Goal: Navigation & Orientation: Find specific page/section

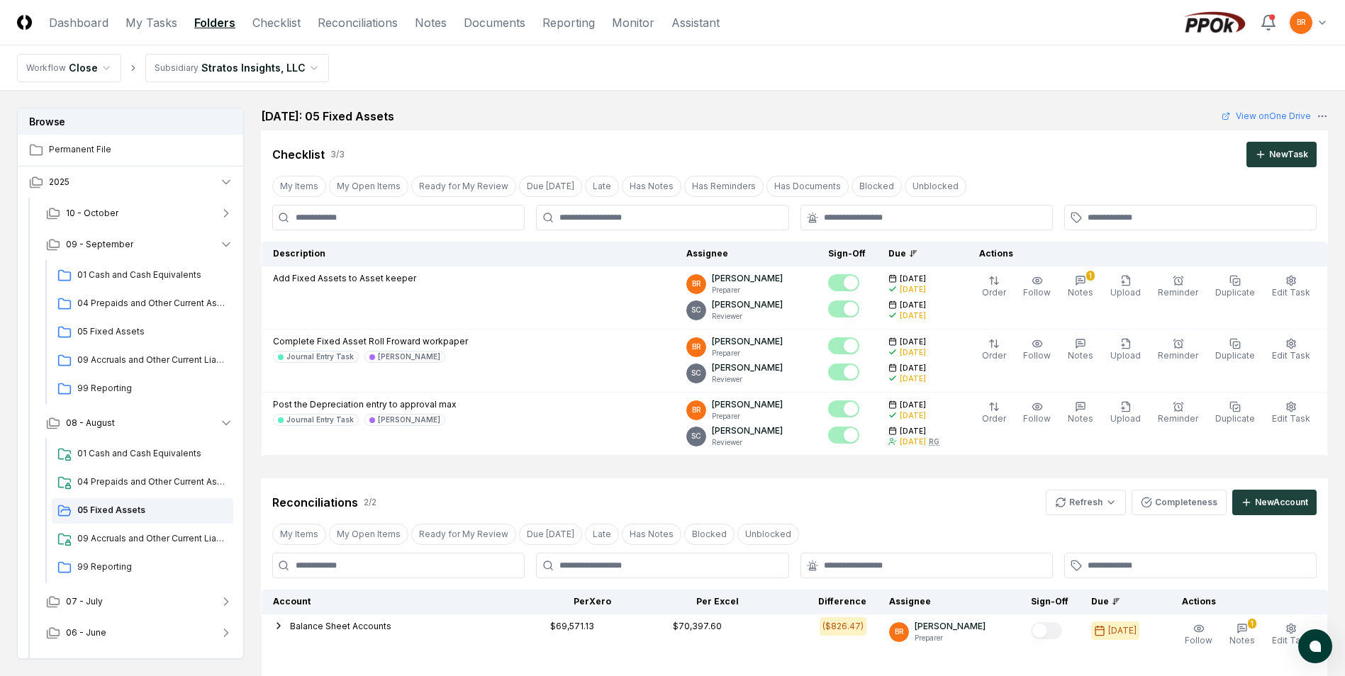
scroll to position [363, 0]
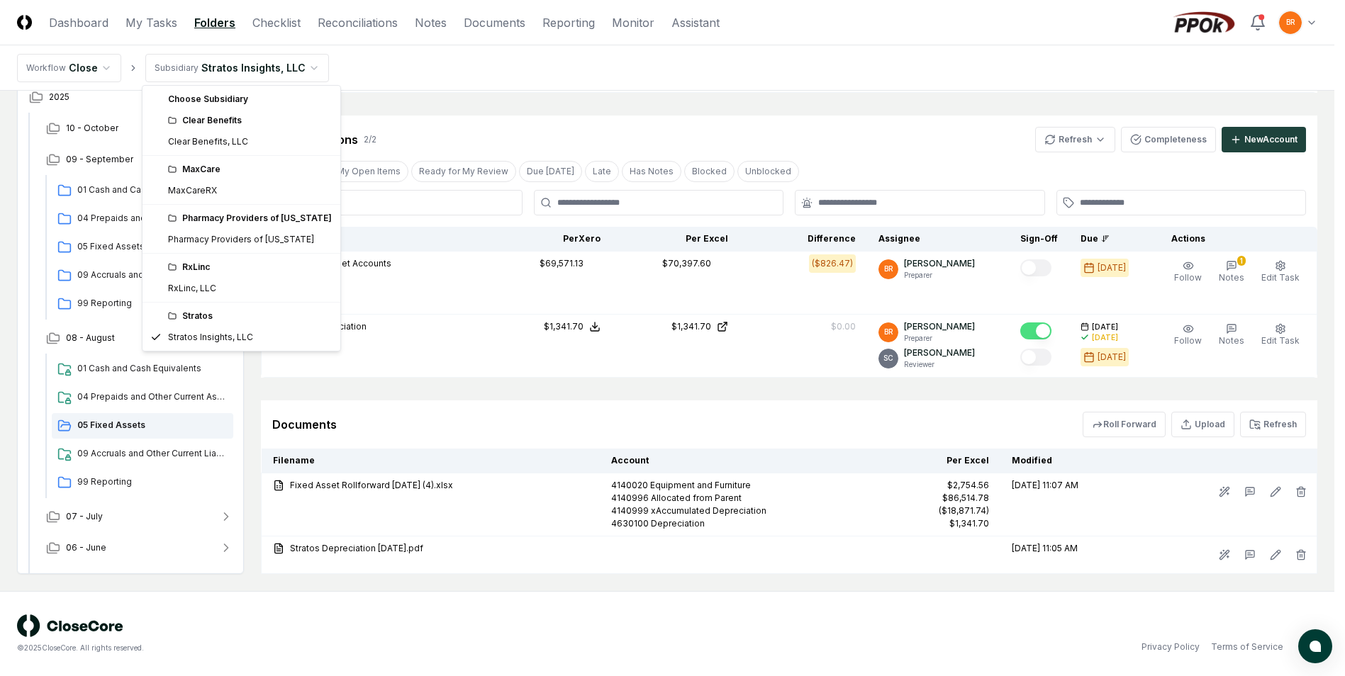
click at [299, 66] on html "CloseCore Dashboard My Tasks Folders Checklist Reconciliations Notes Documents …" at bounding box center [672, 156] width 1345 height 1039
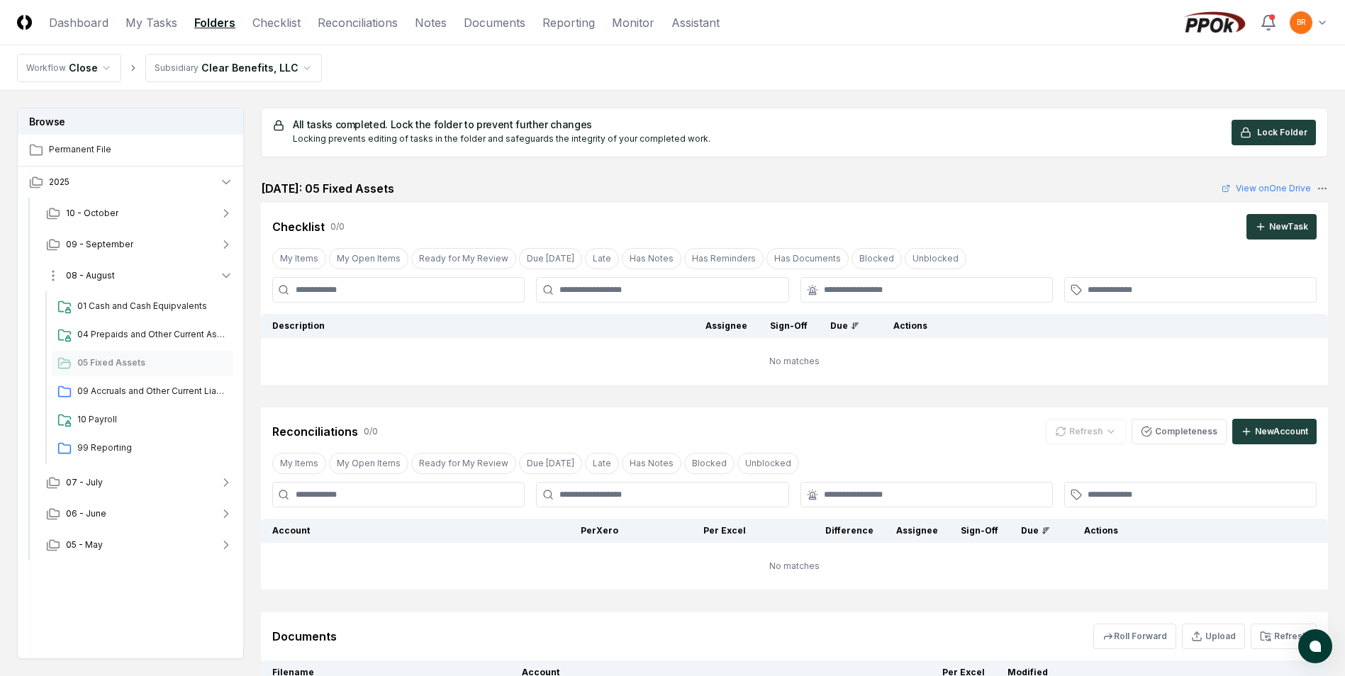
click at [228, 272] on icon "button" at bounding box center [226, 276] width 14 height 14
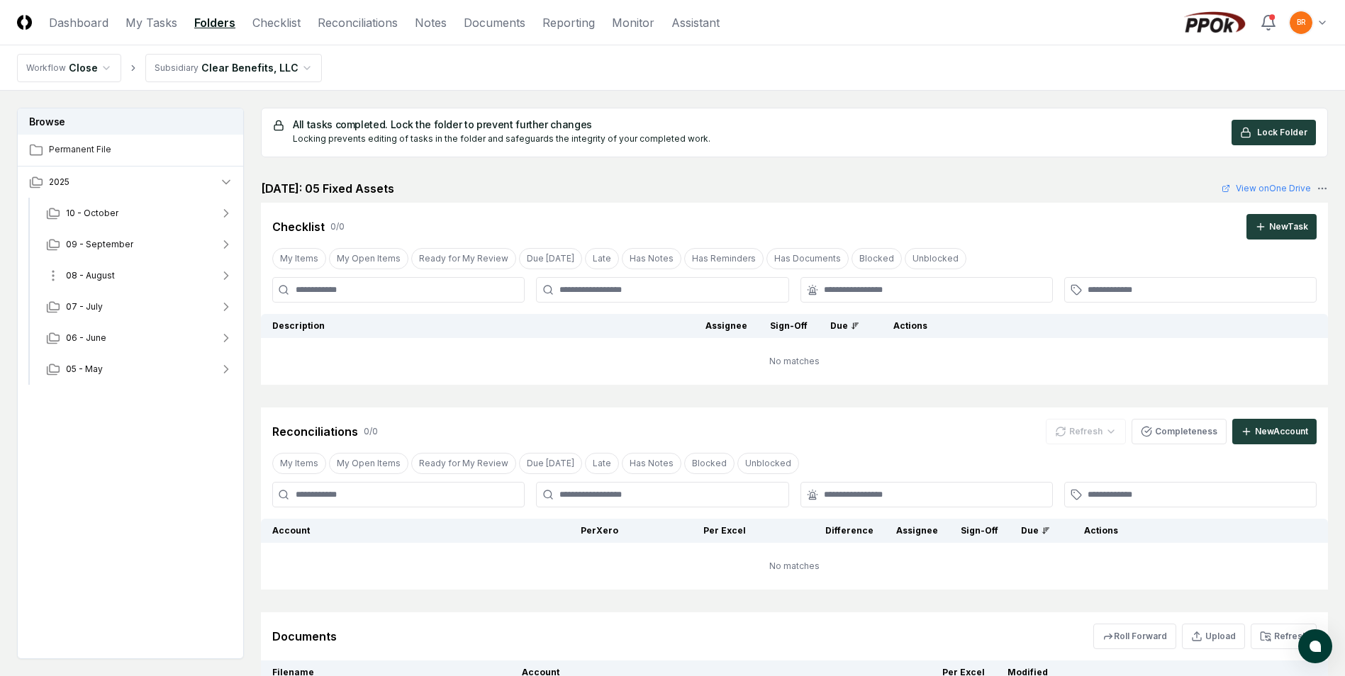
click at [228, 272] on icon "button" at bounding box center [226, 276] width 14 height 14
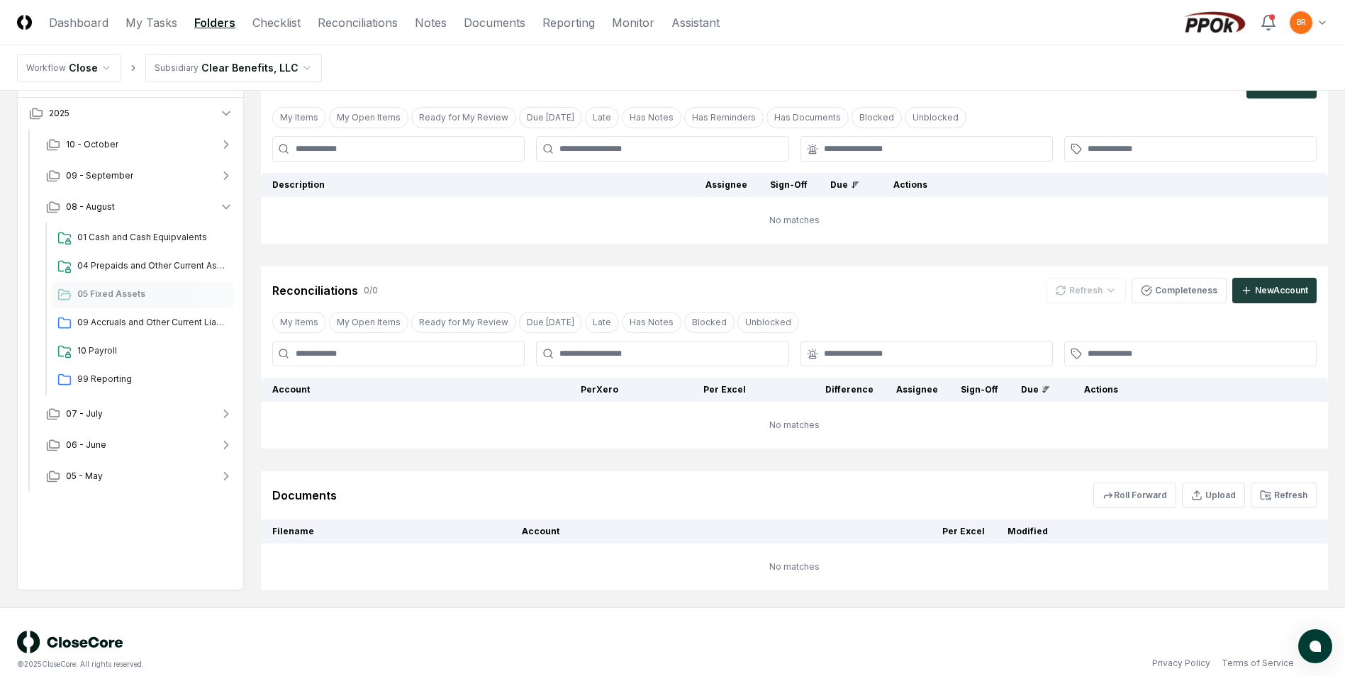
scroll to position [157, 0]
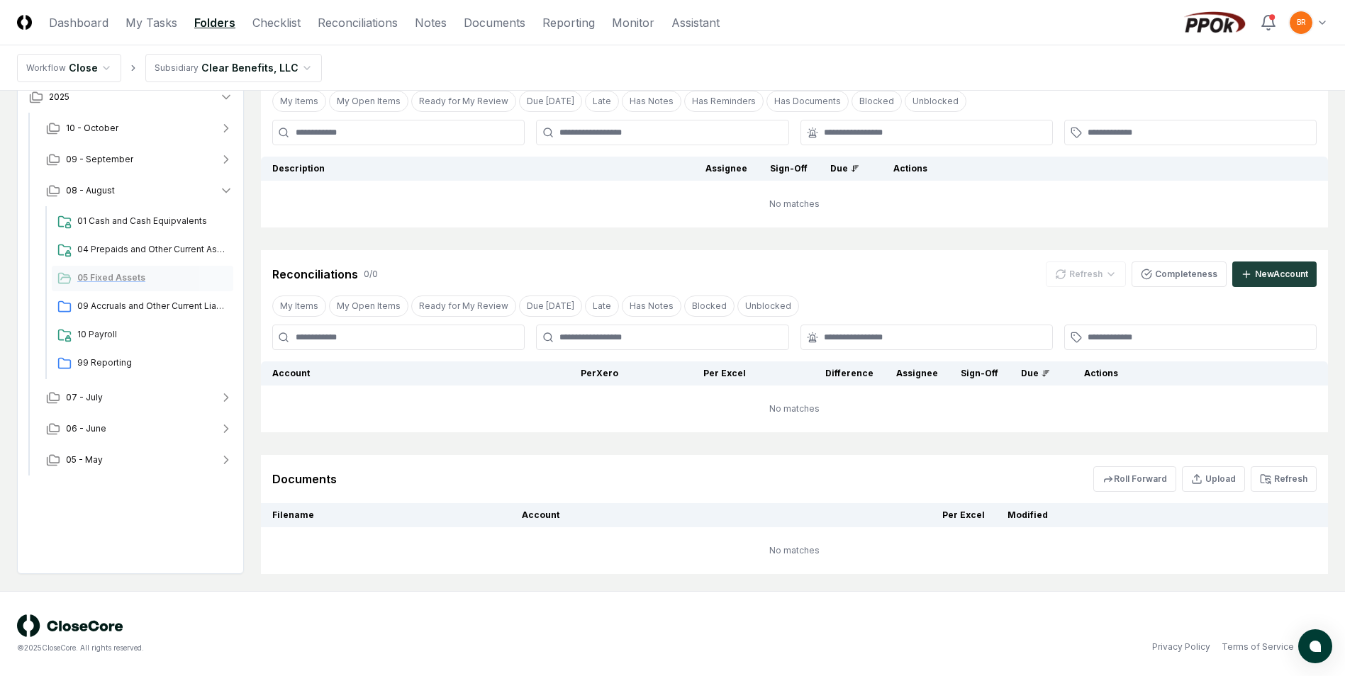
click at [109, 277] on span "05 Fixed Assets" at bounding box center [152, 277] width 150 height 13
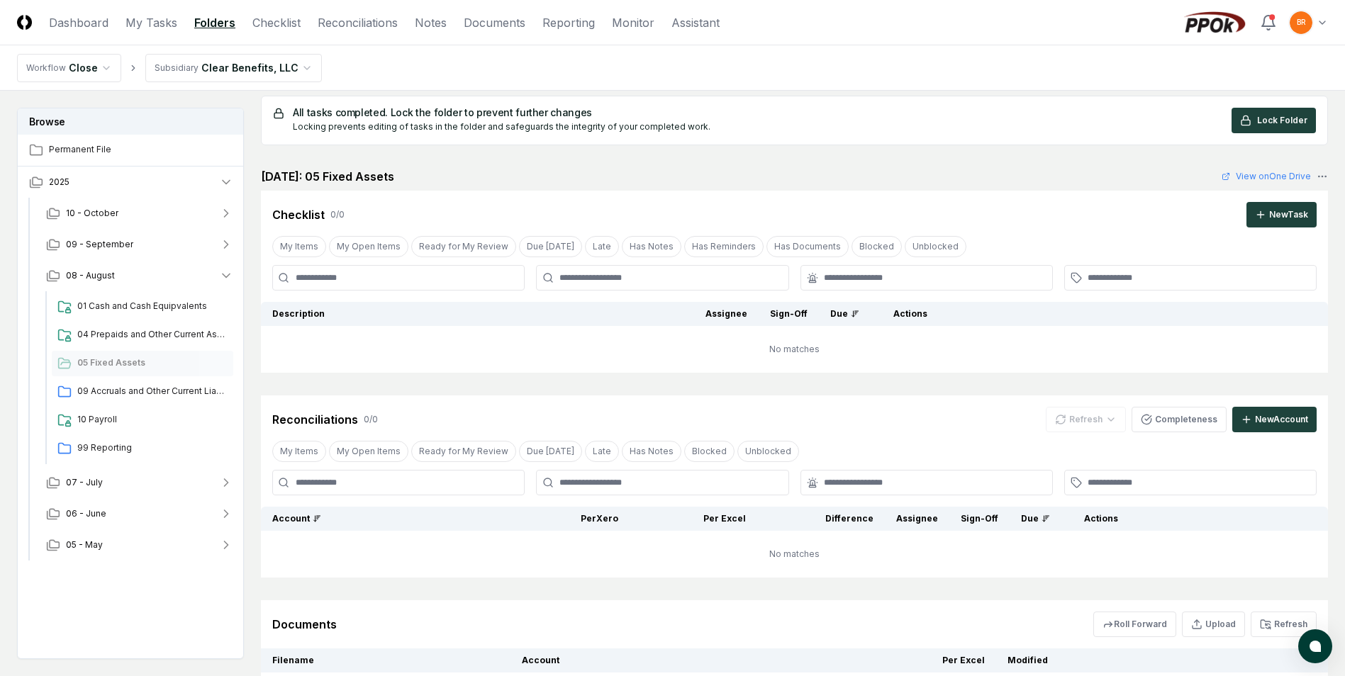
scroll to position [0, 0]
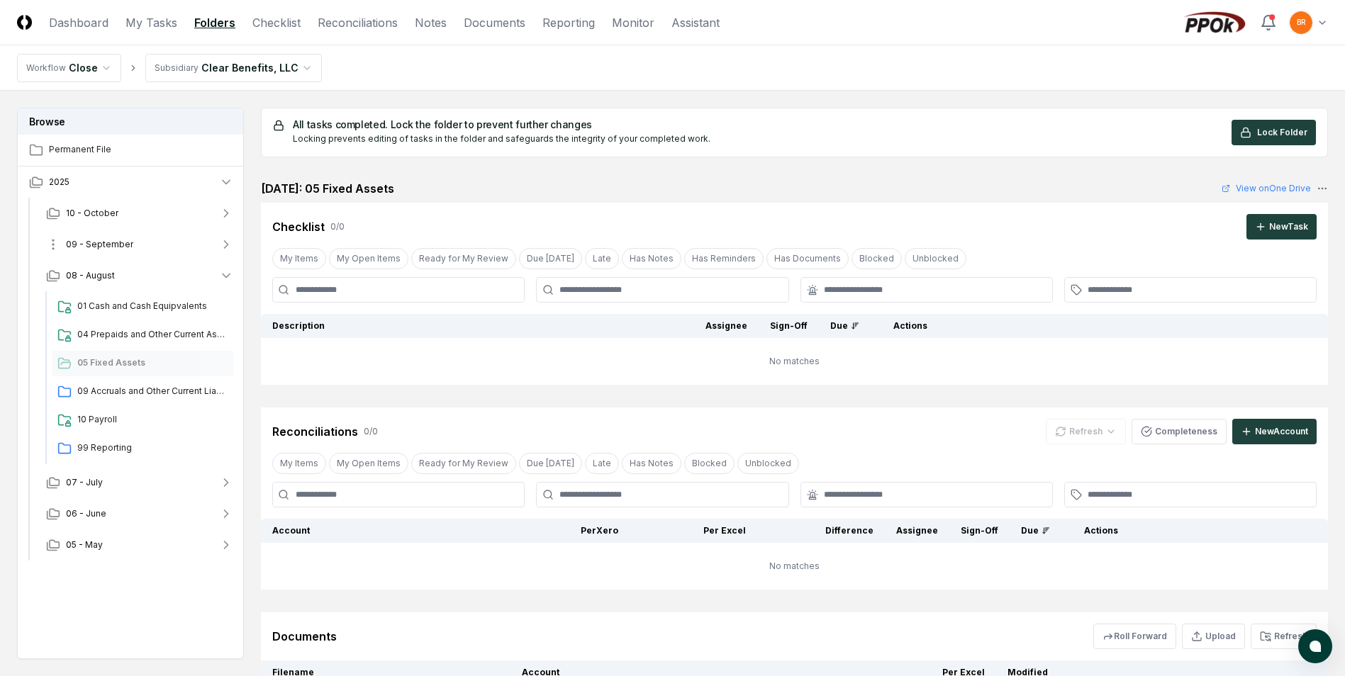
click at [228, 245] on icon "button" at bounding box center [226, 244] width 14 height 14
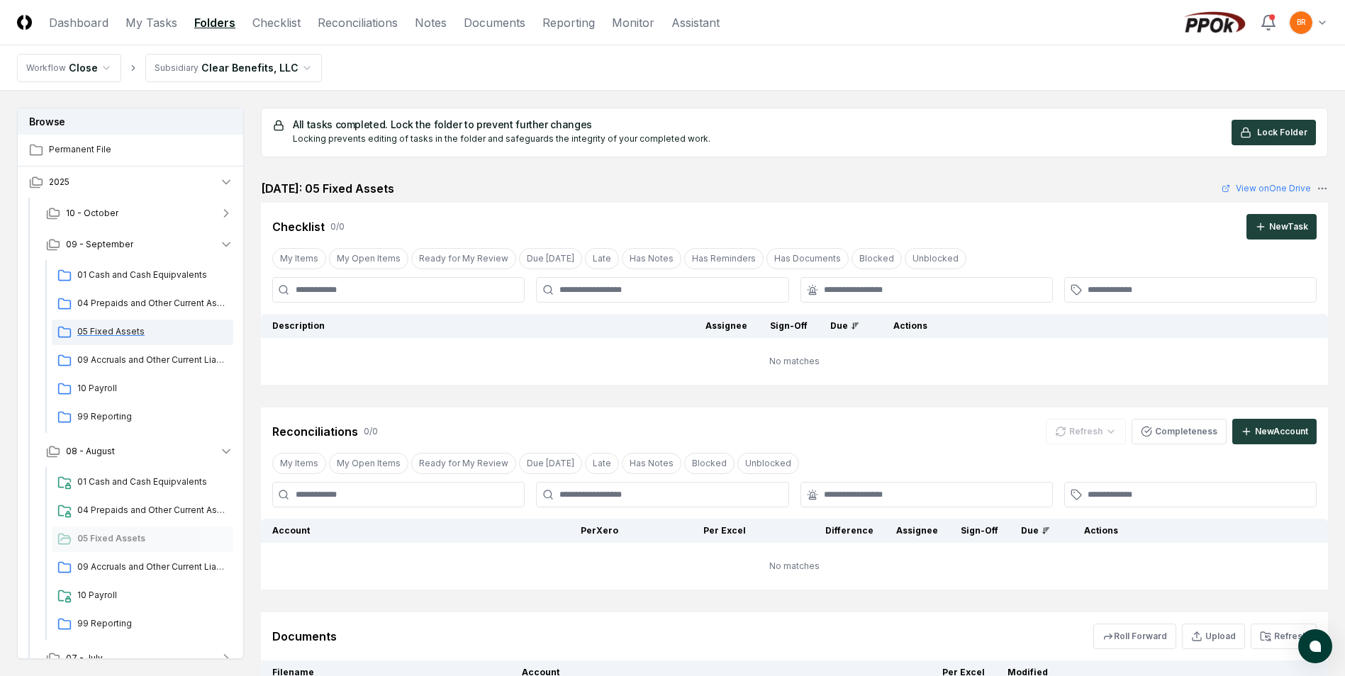
click at [128, 331] on span "05 Fixed Assets" at bounding box center [152, 331] width 150 height 13
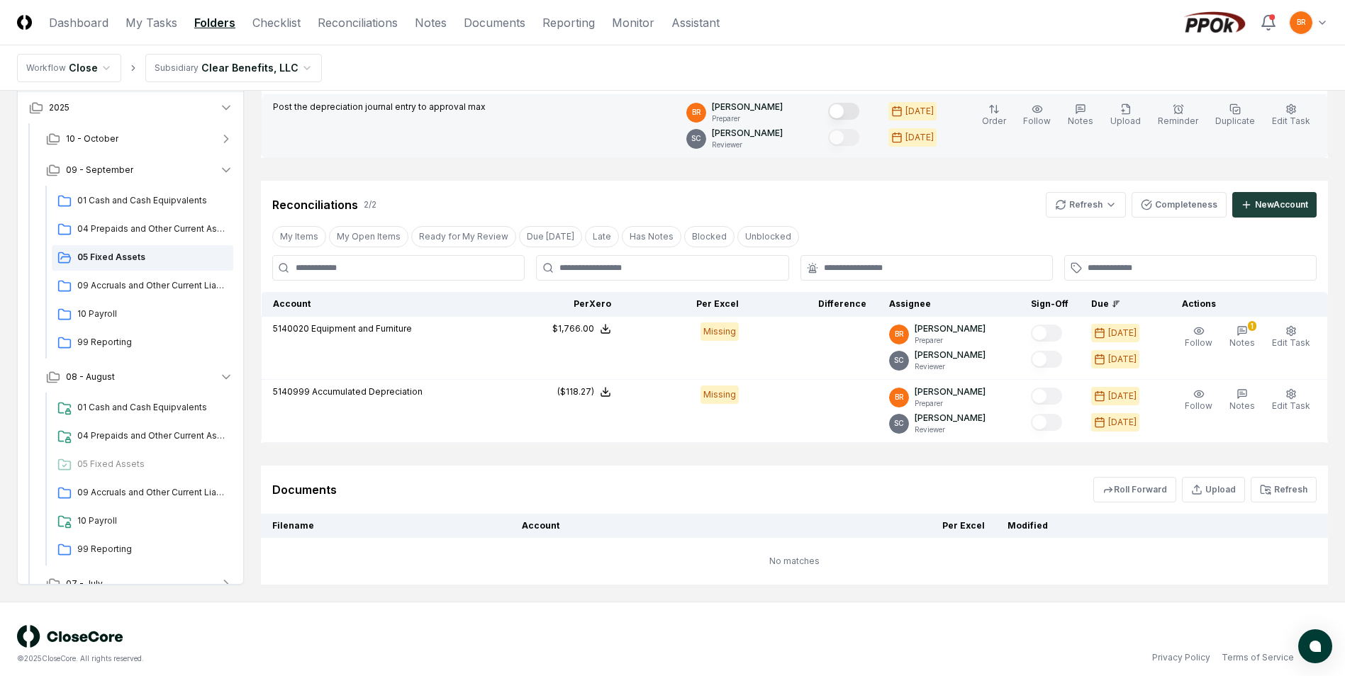
scroll to position [308, 0]
